Goal: Information Seeking & Learning: Check status

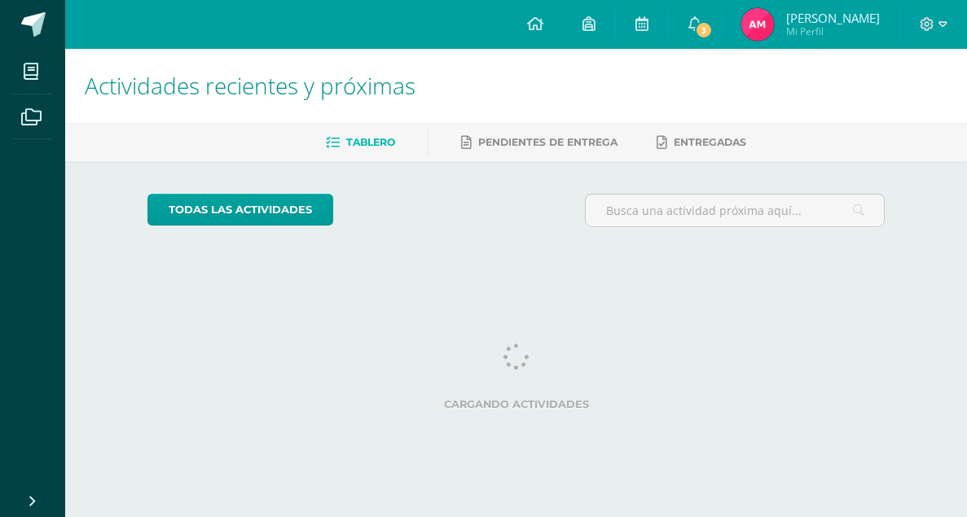
click at [693, 30] on icon at bounding box center [694, 23] width 13 height 15
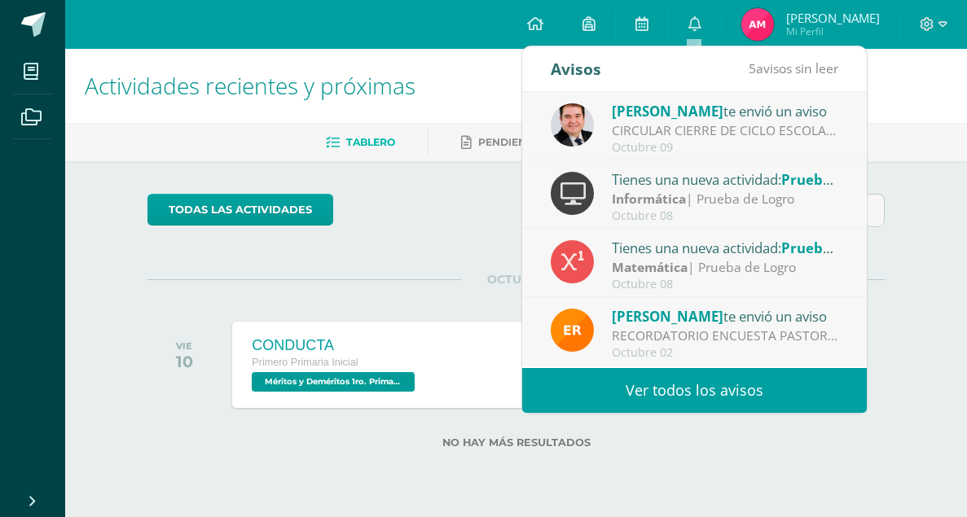
click at [727, 394] on link "Ver todos los avisos" at bounding box center [694, 390] width 345 height 45
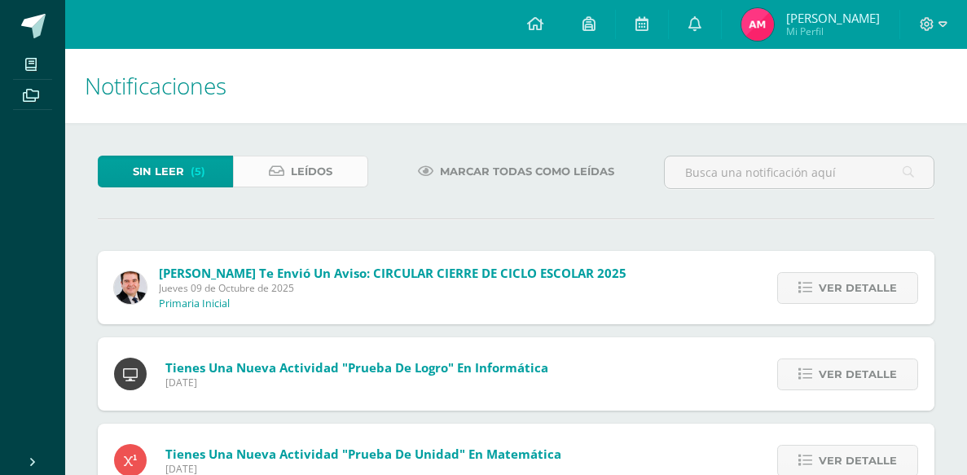
click at [304, 175] on span "Leídos" at bounding box center [312, 171] width 42 height 30
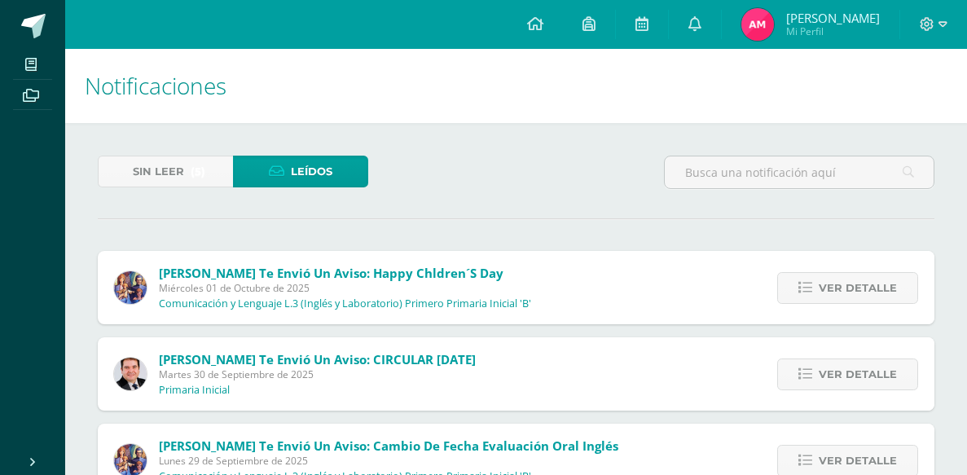
click at [816, 27] on span "Mi Perfil" at bounding box center [833, 31] width 94 height 14
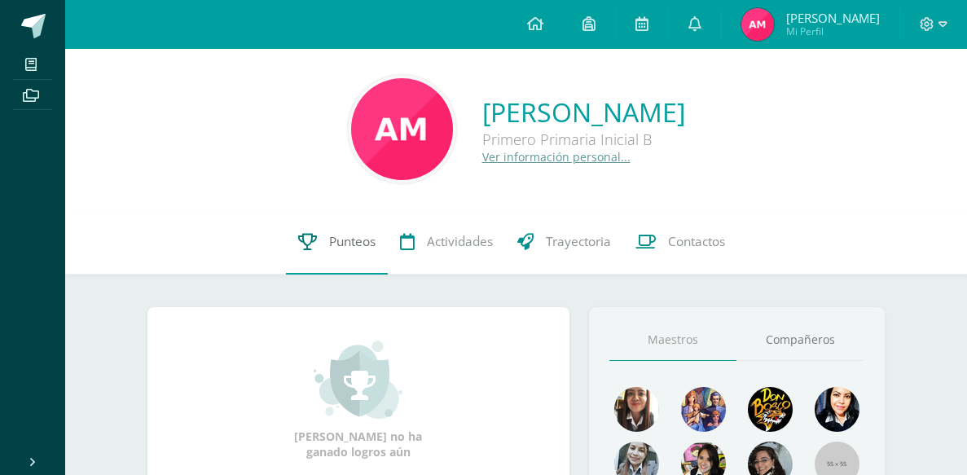
click at [353, 246] on span "Punteos" at bounding box center [352, 241] width 46 height 17
